Goal: Task Accomplishment & Management: Complete application form

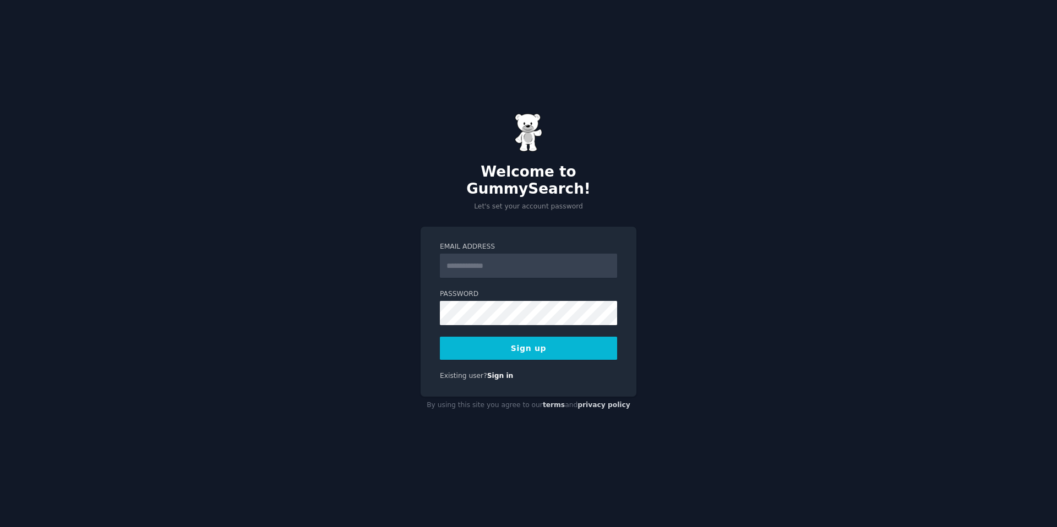
click at [490, 259] on input "Email Address" at bounding box center [528, 266] width 177 height 24
click at [0, 527] on nordpass-autofill-portal at bounding box center [0, 527] width 0 height 0
type input "**********"
click at [0, 527] on nordpass-autofill-portal at bounding box center [0, 527] width 0 height 0
click at [495, 345] on button "Sign up" at bounding box center [528, 348] width 177 height 23
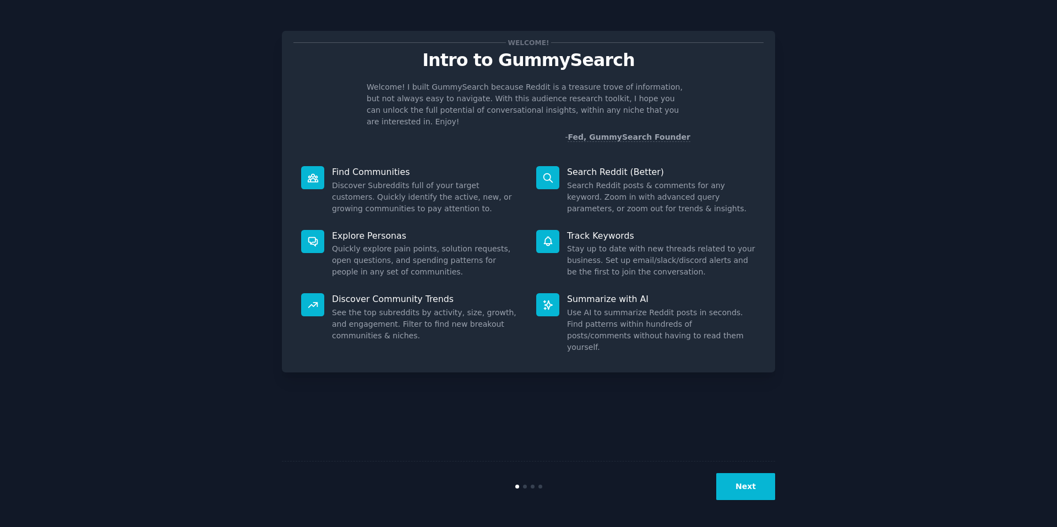
click at [0, 527] on nordpass-portal at bounding box center [0, 527] width 0 height 0
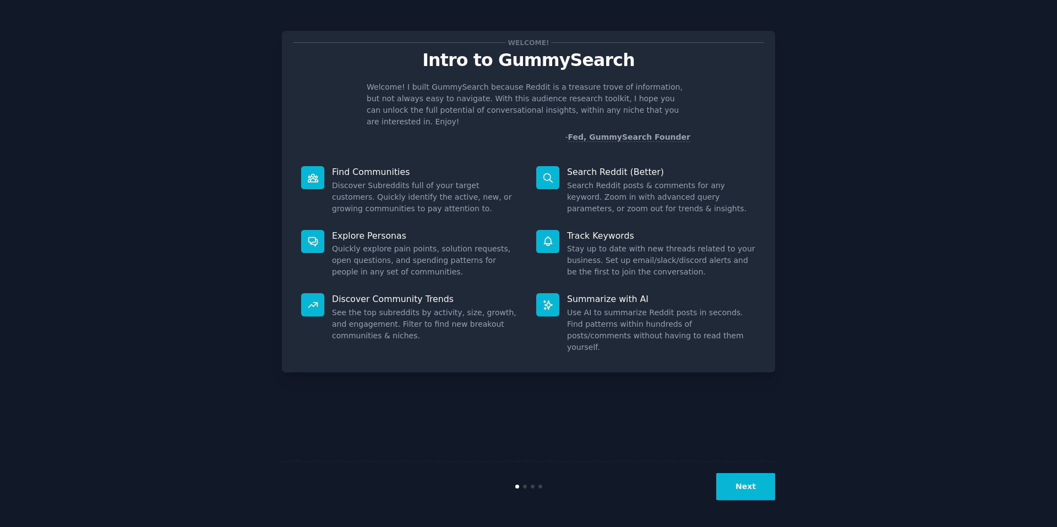
click at [745, 480] on button "Next" at bounding box center [745, 486] width 59 height 27
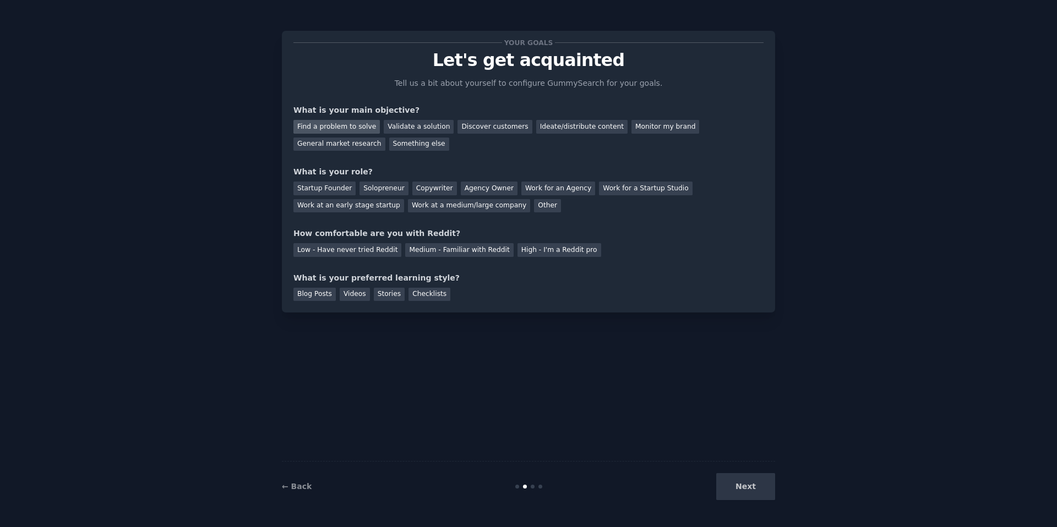
click at [368, 125] on div "Find a problem to solve" at bounding box center [336, 127] width 86 height 14
click at [430, 125] on div "Validate a solution" at bounding box center [419, 127] width 70 height 14
click at [363, 125] on div "Find a problem to solve" at bounding box center [336, 127] width 86 height 14
click at [359, 190] on div "Solopreneur" at bounding box center [383, 189] width 48 height 14
click at [527, 250] on div "High - I'm a Reddit pro" at bounding box center [559, 250] width 84 height 14
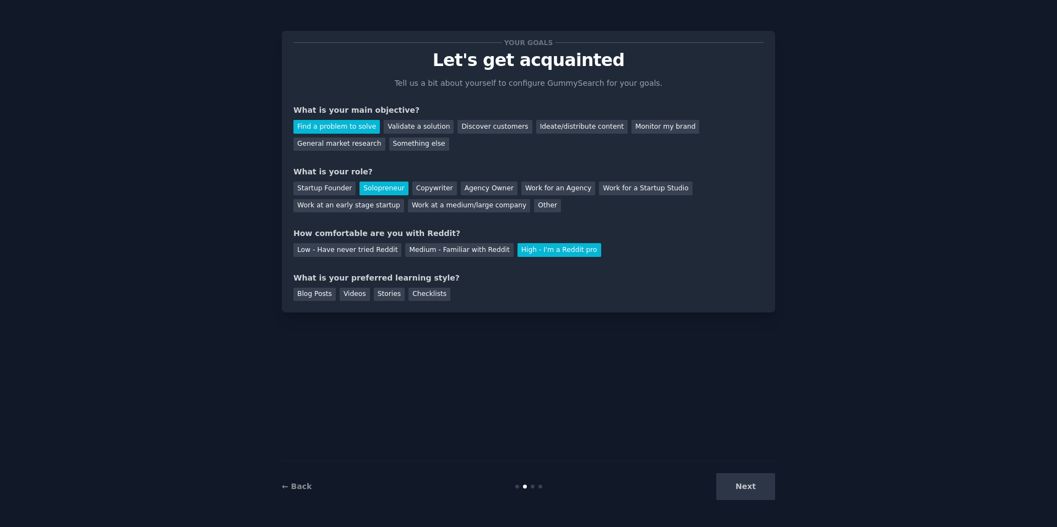
click at [735, 476] on div "Next" at bounding box center [692, 486] width 165 height 27
click at [740, 489] on div "Next" at bounding box center [692, 486] width 165 height 27
click at [436, 297] on div "Checklists" at bounding box center [429, 295] width 42 height 14
click at [729, 489] on button "Next" at bounding box center [745, 486] width 59 height 27
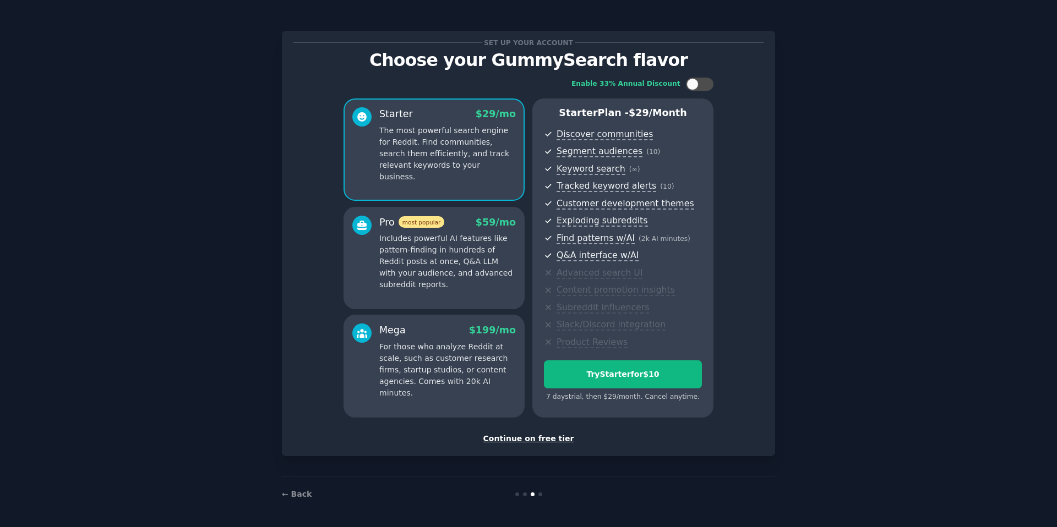
click at [543, 438] on div "Continue on free tier" at bounding box center [528, 439] width 470 height 12
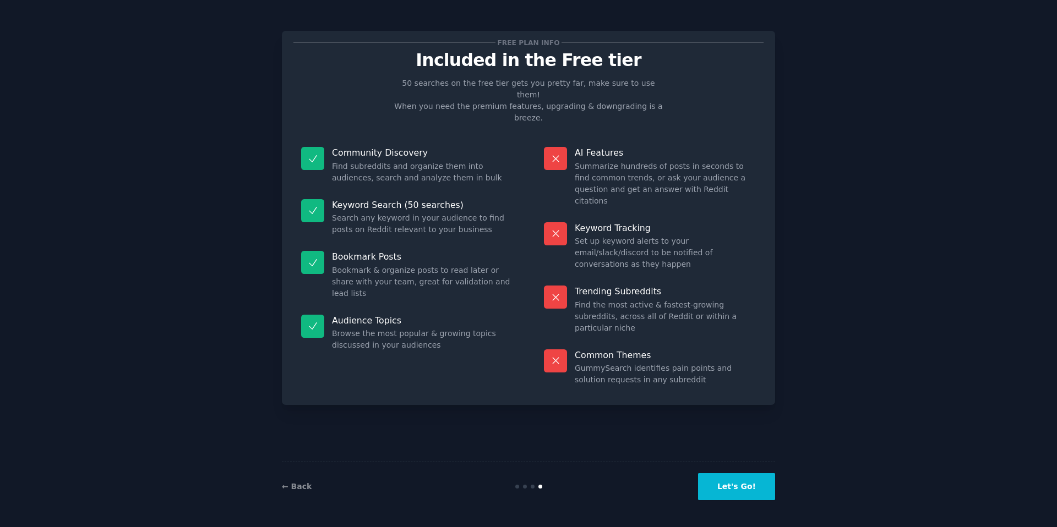
click at [719, 485] on button "Let's Go!" at bounding box center [736, 486] width 77 height 27
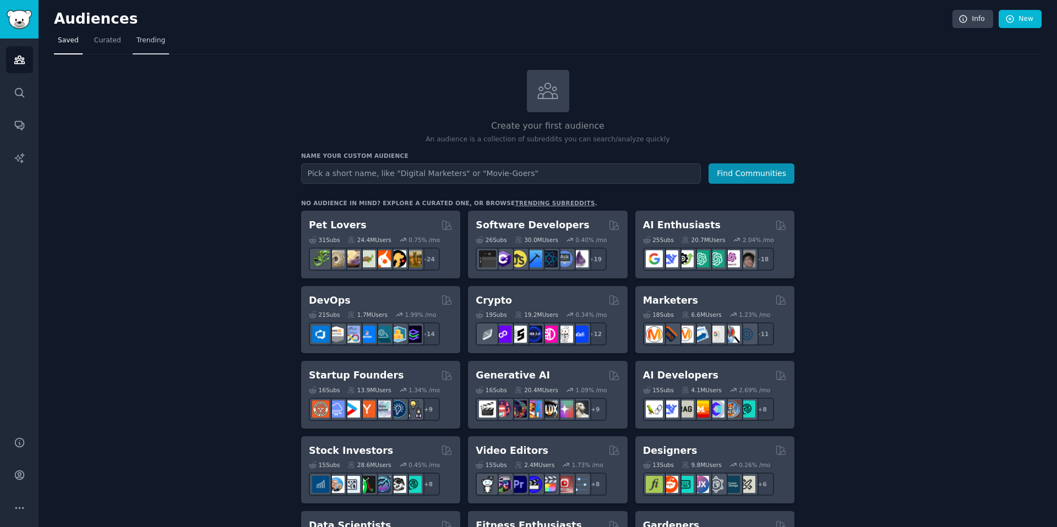
click at [151, 39] on span "Trending" at bounding box center [150, 41] width 29 height 10
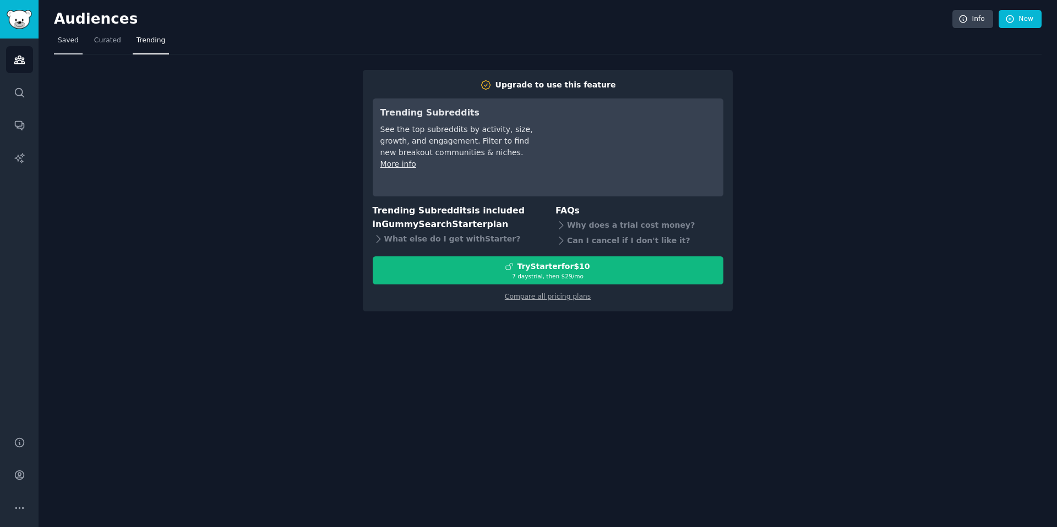
click at [70, 42] on span "Saved" at bounding box center [68, 41] width 21 height 10
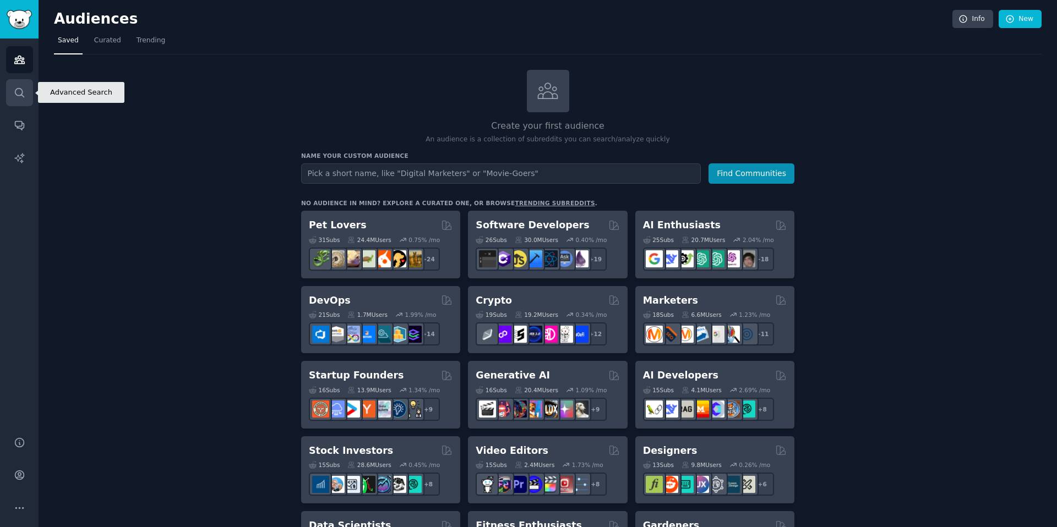
click at [19, 101] on link "Search" at bounding box center [19, 92] width 27 height 27
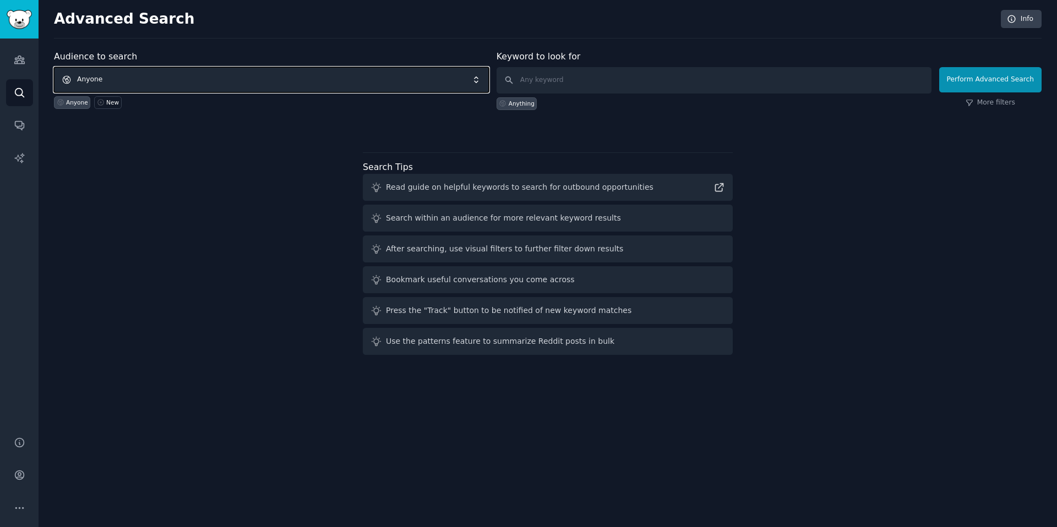
click at [412, 83] on span "Anyone" at bounding box center [271, 79] width 435 height 25
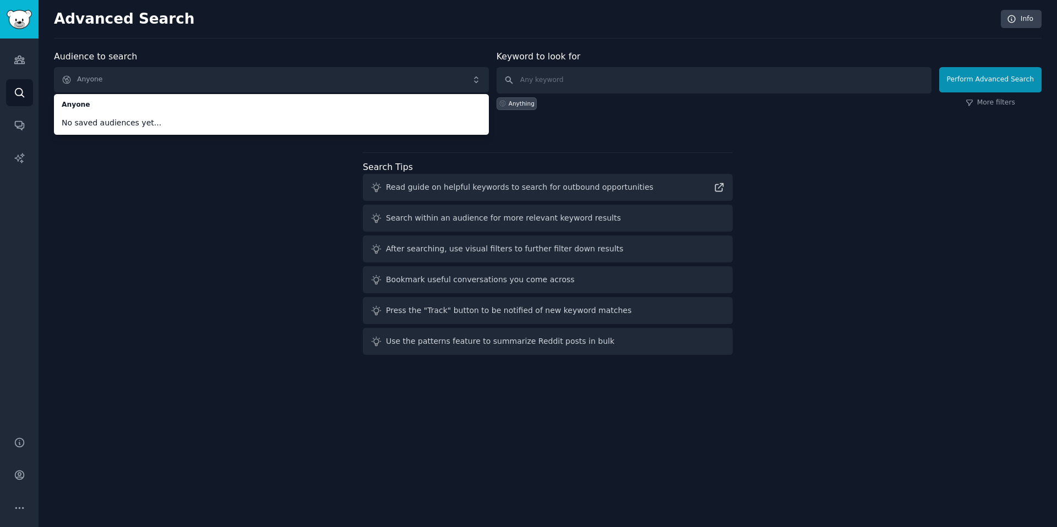
click at [283, 192] on div "Audience to search Anyone Anyone No saved audiences yet... Anyone New Keyword t…" at bounding box center [547, 204] width 987 height 309
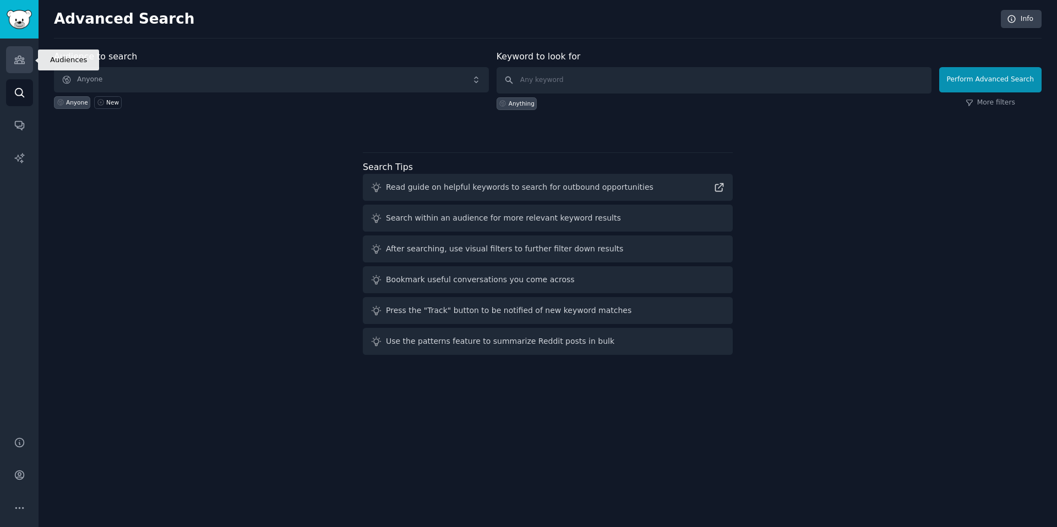
click at [19, 63] on icon "Sidebar" at bounding box center [20, 60] width 12 height 12
